Goal: Book appointment/travel/reservation

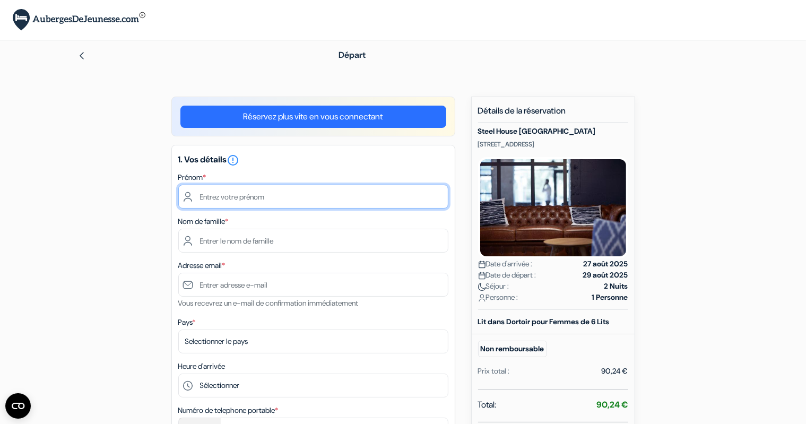
click at [267, 199] on input "text" at bounding box center [313, 197] width 270 height 24
type input "hannah"
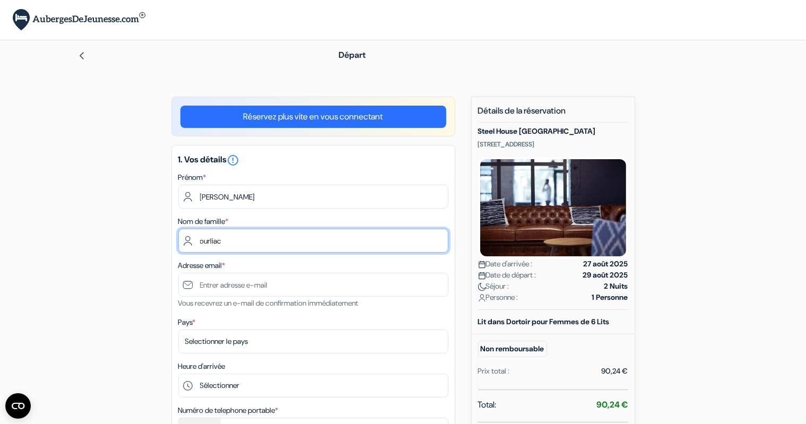
type input "ourliac"
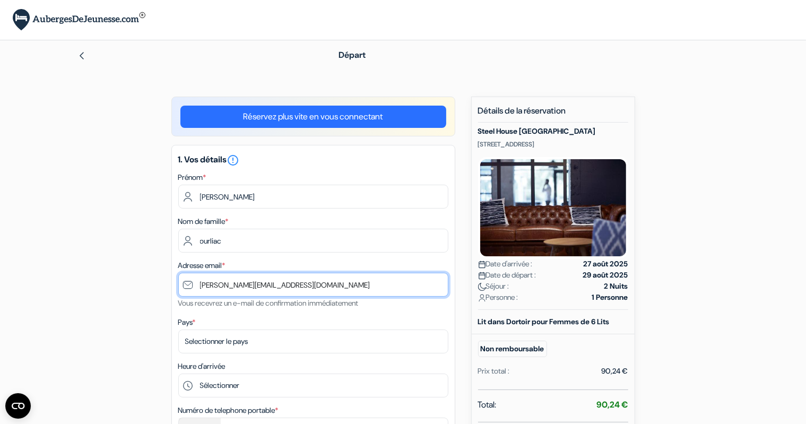
type input "[PERSON_NAME][EMAIL_ADDRESS][DOMAIN_NAME]"
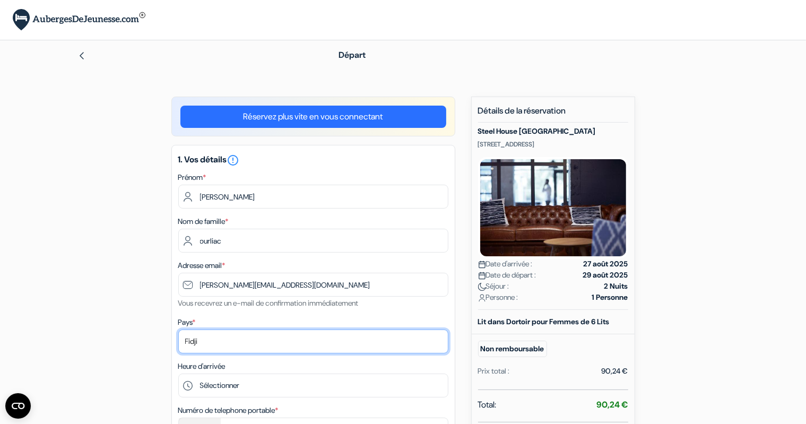
drag, startPoint x: 210, startPoint y: 342, endPoint x: 165, endPoint y: 338, distance: 44.7
select select "fr"
click at [178, 330] on select "Selectionner le pays Abkhazie Afghanistan Afrique du Sud Albanie Algérie Allema…" at bounding box center [313, 341] width 270 height 24
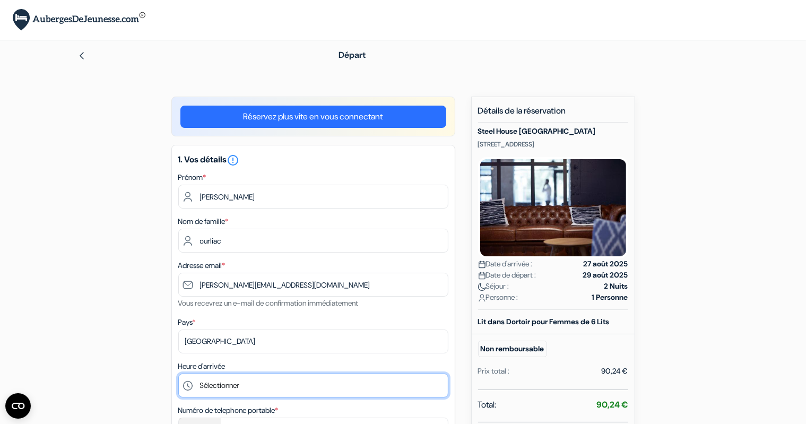
click at [280, 383] on select "Sélectionner 15:00 16:00 17:00 18:00 19:00 20:00 21:00 22:00 23:00 0:00" at bounding box center [313, 385] width 270 height 24
select select "15"
click at [178, 374] on select "Sélectionner 15:00 16:00 17:00 18:00 19:00 20:00 21:00 22:00 23:00 0:00" at bounding box center [313, 385] width 270 height 24
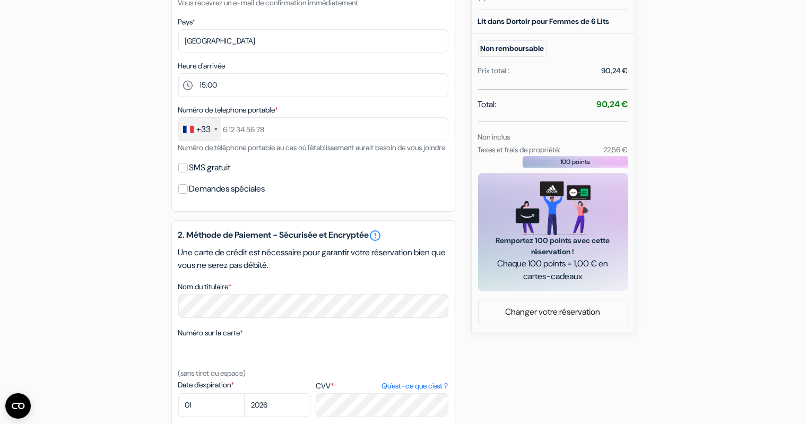
click at [223, 175] on label "SMS gratuit" at bounding box center [209, 167] width 41 height 15
click at [188, 172] on input "SMS gratuit" at bounding box center [183, 168] width 10 height 10
checkbox input "true"
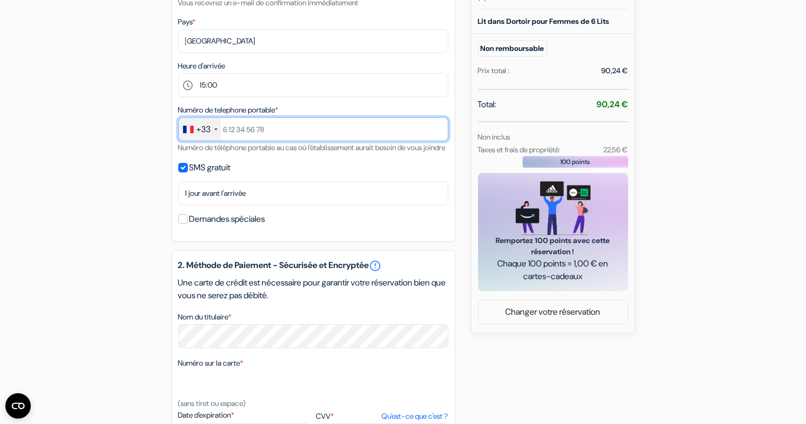
click at [254, 134] on input "text" at bounding box center [313, 129] width 270 height 24
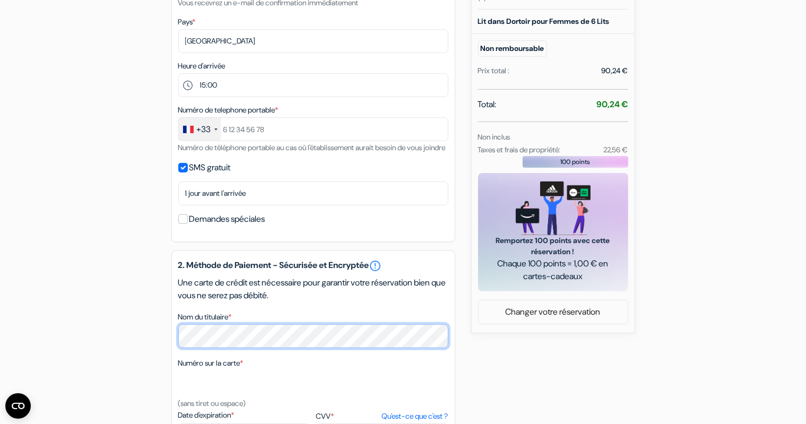
click at [150, 347] on div "add_box Steel House Copenhagen Herholdtsgade 6, Copenhague, Danemark Détails de…" at bounding box center [403, 220] width 700 height 849
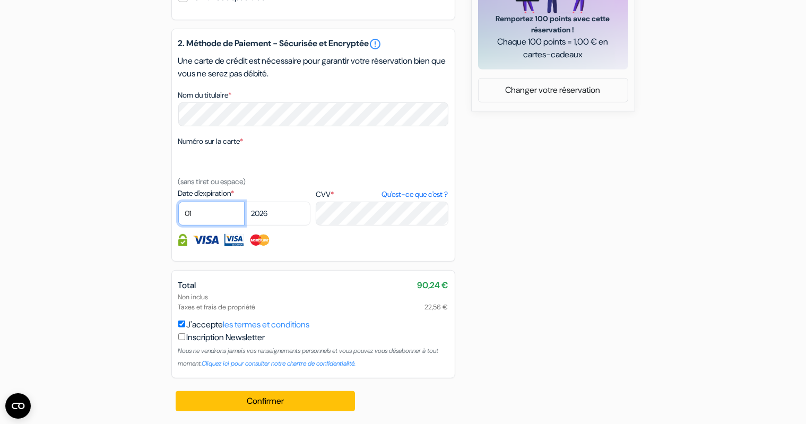
scroll to position [536, 0]
click at [207, 216] on select "01 02 03 04 05 06 07 08 09 10 11 12" at bounding box center [211, 214] width 66 height 24
select select "09"
click at [178, 202] on select "01 02 03 04 05 06 07 08 09 10 11 12" at bounding box center [211, 214] width 66 height 24
click at [284, 216] on select "2025 2026 2027 2028 2029 2030 2031 2032 2033 2034 2035 2036 2037 2038 2039 2040…" at bounding box center [277, 214] width 66 height 24
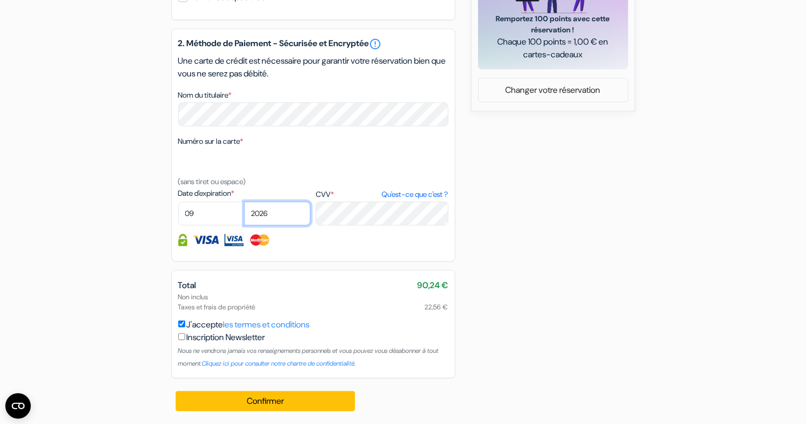
select select "2027"
click at [244, 202] on select "2025 2026 2027 2028 2029 2030 2031 2032 2033 2034 2035 2036 2037 2038 2039 2040…" at bounding box center [277, 214] width 66 height 24
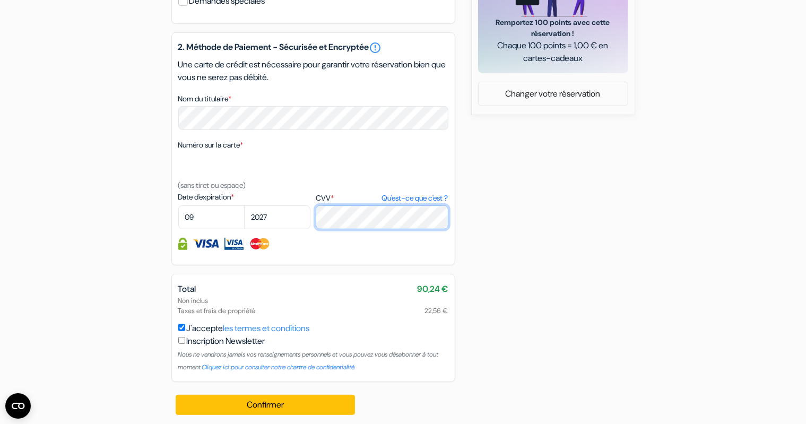
scroll to position [235, 0]
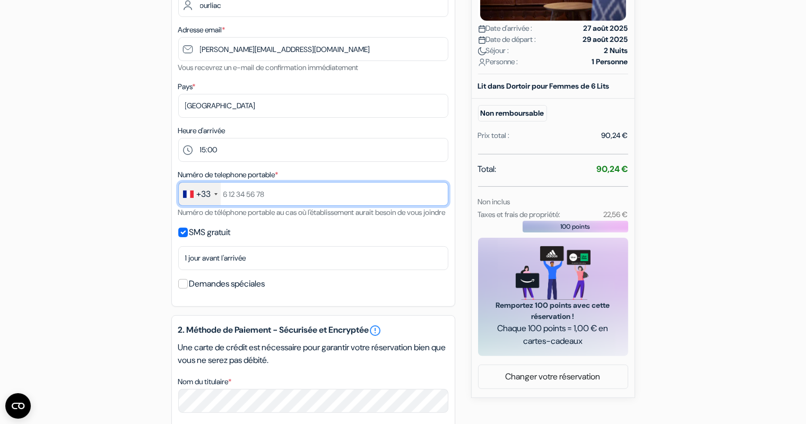
click at [271, 197] on input "text" at bounding box center [313, 194] width 270 height 24
type input "768280467"
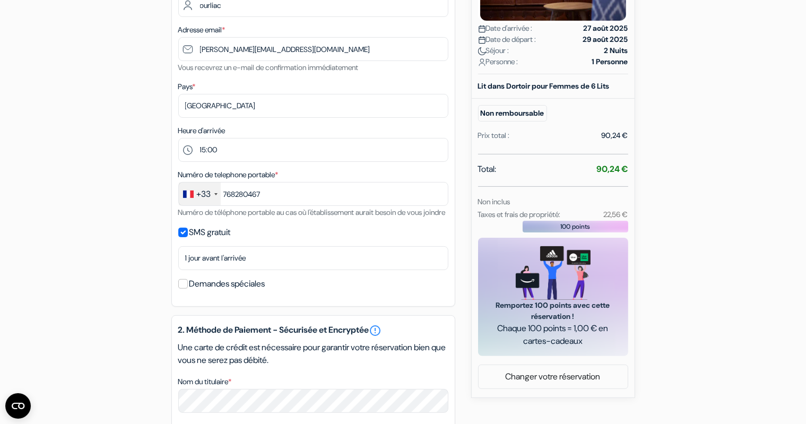
click at [277, 240] on div "SMS gratuit" at bounding box center [313, 232] width 270 height 15
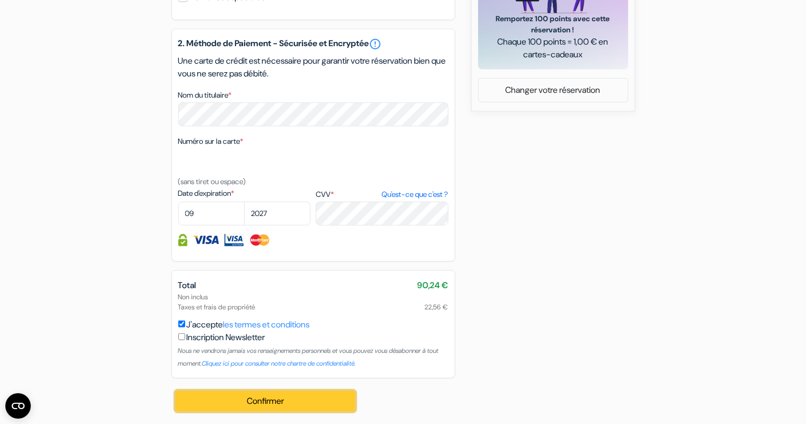
click at [261, 400] on button "Confirmer Loading..." at bounding box center [266, 401] width 180 height 20
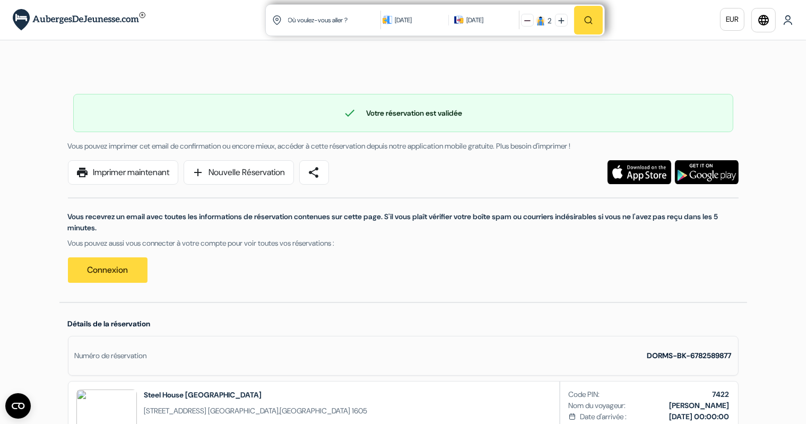
scroll to position [300, 0]
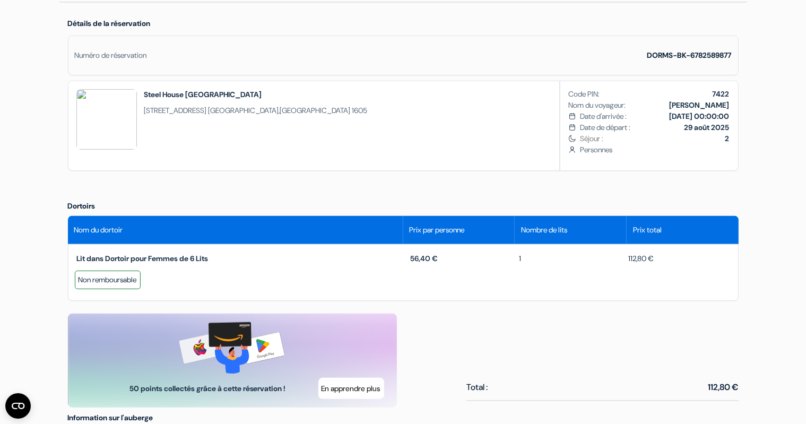
click at [640, 159] on div "Code PIN: 7422 Nom du voyageur: [PERSON_NAME] Date d'arrivée : [DATE] 00:00:00 …" at bounding box center [649, 125] width 178 height 89
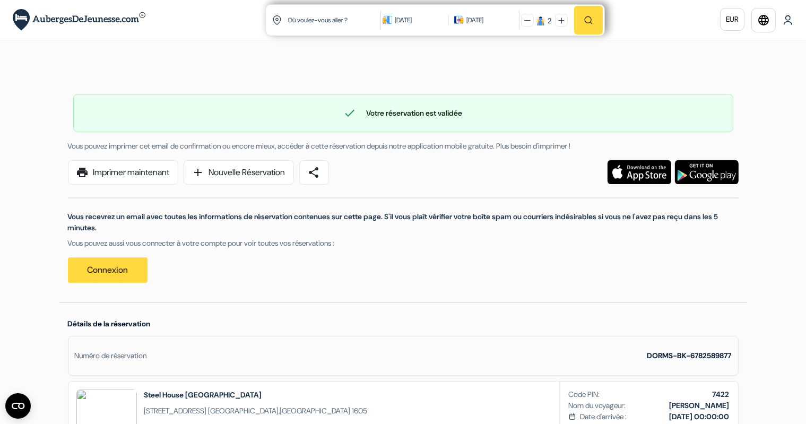
click at [521, 277] on div "Vous recevrez un email avec toutes les informations de réservation contenues su…" at bounding box center [403, 234] width 683 height 98
click at [393, 73] on div "check Votre réservation est validée Numéro de réservation: DORMS-BK-6782589877 …" at bounding box center [402, 183] width 687 height 238
click at [138, 172] on link "print Imprimer maintenant" at bounding box center [123, 172] width 110 height 24
